Goal: Task Accomplishment & Management: Use online tool/utility

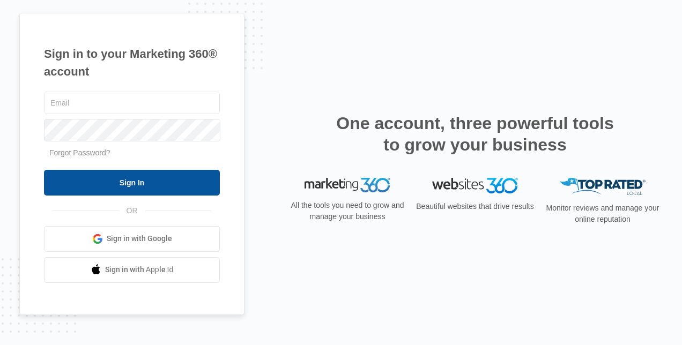
type input "[PERSON_NAME][EMAIL_ADDRESS][DOMAIN_NAME]"
click at [128, 190] on input "Sign In" at bounding box center [132, 183] width 176 height 26
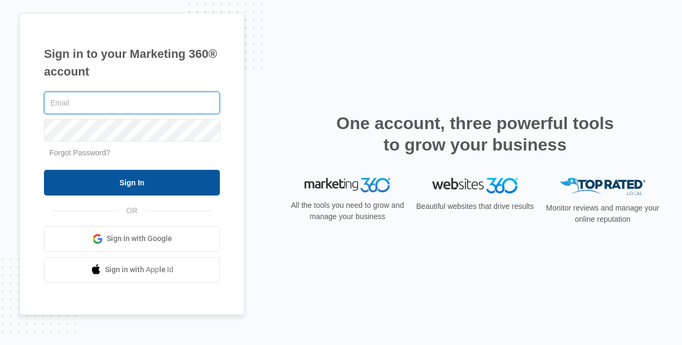
type input "[PERSON_NAME][EMAIL_ADDRESS][DOMAIN_NAME]"
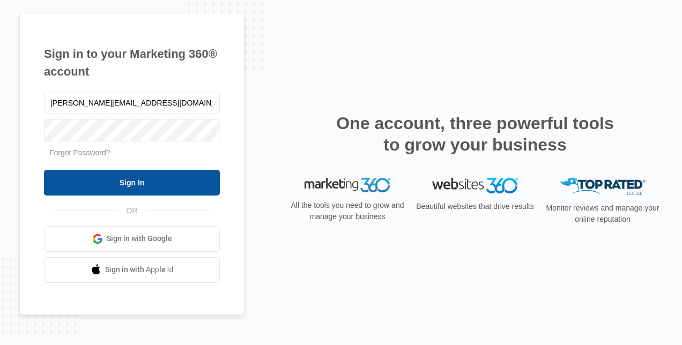
click at [143, 181] on input "Sign In" at bounding box center [132, 183] width 176 height 26
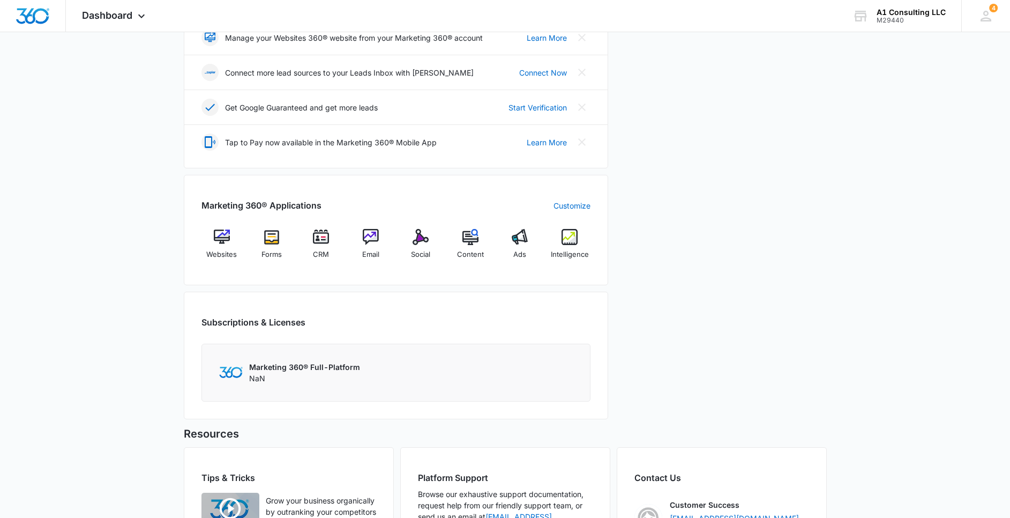
scroll to position [275, 0]
click at [325, 242] on img at bounding box center [321, 236] width 16 height 16
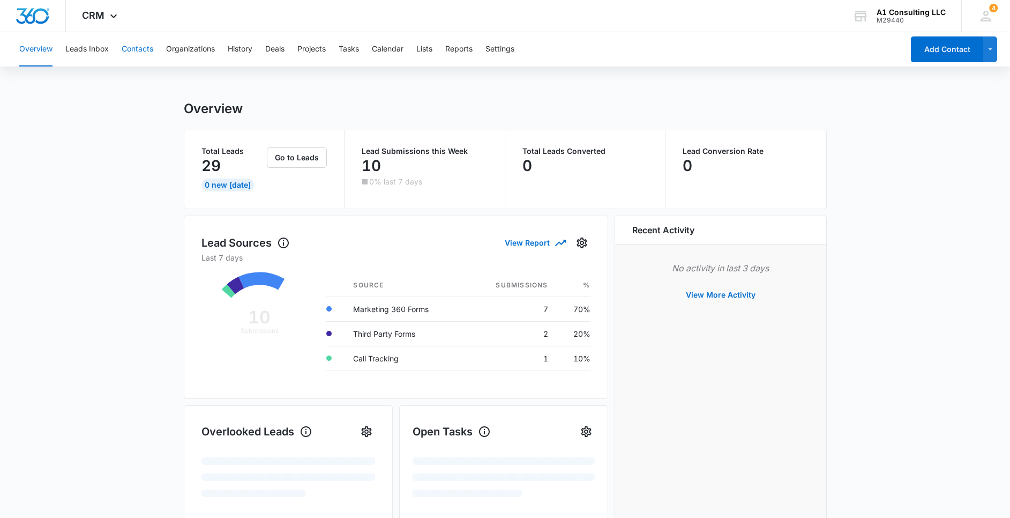
click at [140, 50] on button "Contacts" at bounding box center [138, 49] width 32 height 34
